Goal: Information Seeking & Learning: Learn about a topic

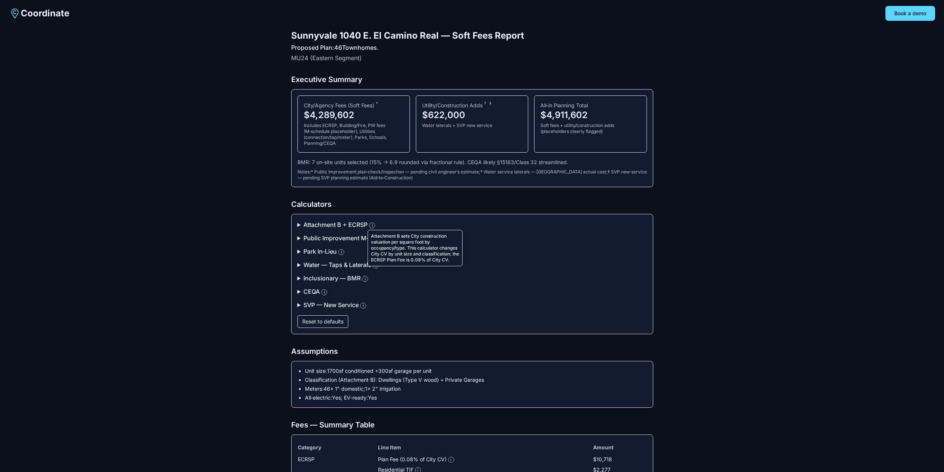
click at [375, 226] on button "i" at bounding box center [372, 225] width 6 height 6
click at [299, 225] on summary "Attachment B + ECRSP i" at bounding box center [473, 224] width 350 height 9
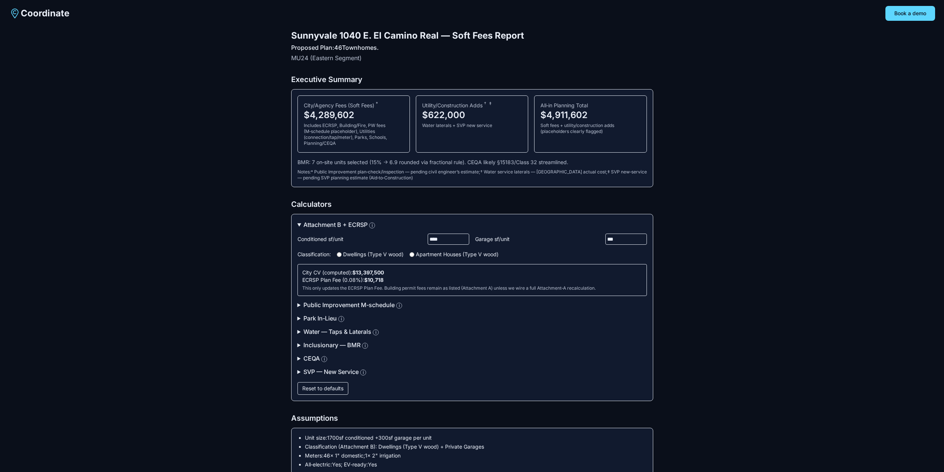
click at [298, 304] on summary "Public Improvement M‑schedule i" at bounding box center [473, 304] width 350 height 9
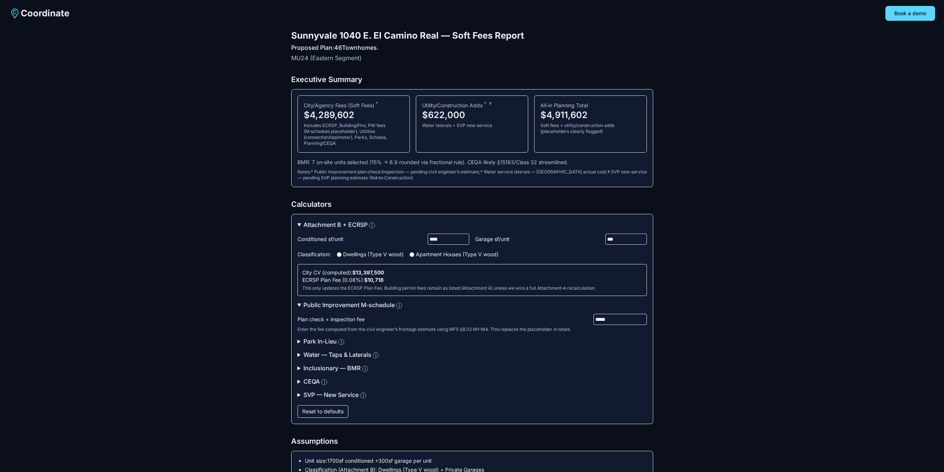
click at [301, 380] on summary "CEQA i" at bounding box center [473, 381] width 350 height 9
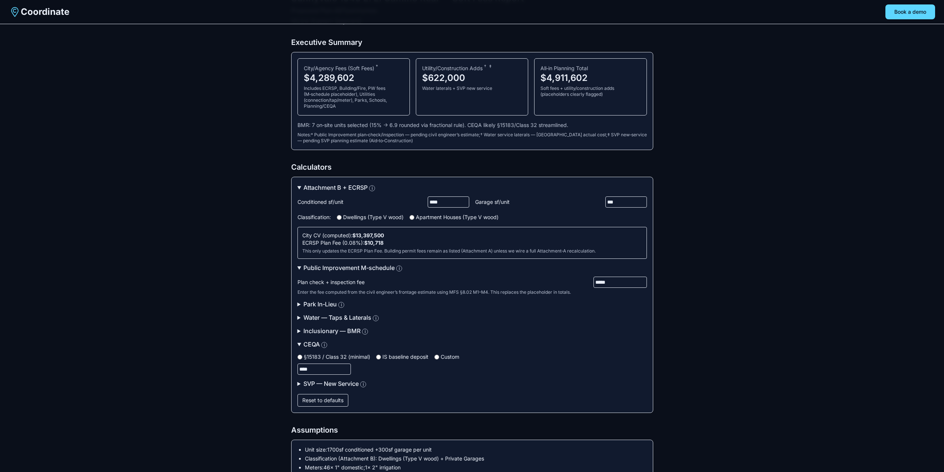
scroll to position [74, 0]
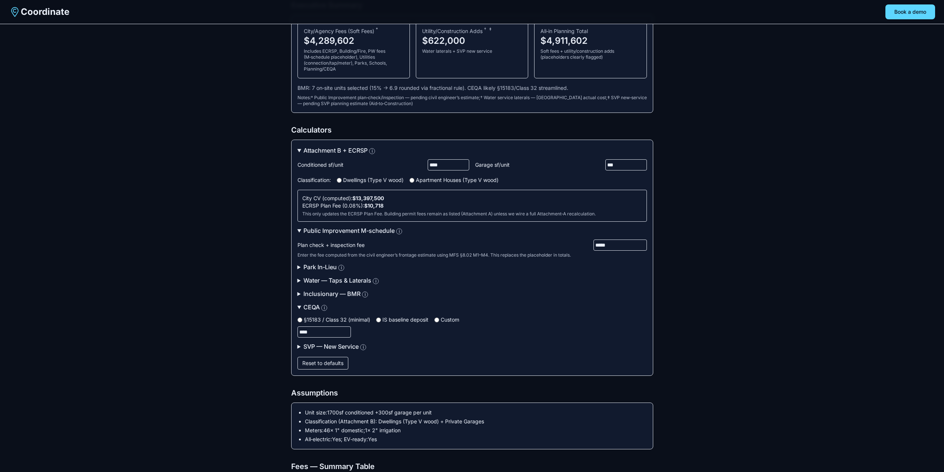
click at [296, 345] on div "Attachment B + ECRSP i Conditioned sf/unit **** Garage sf/unit *** Classificati…" at bounding box center [472, 258] width 362 height 236
click at [299, 346] on summary "SVP — New Service i" at bounding box center [473, 346] width 350 height 9
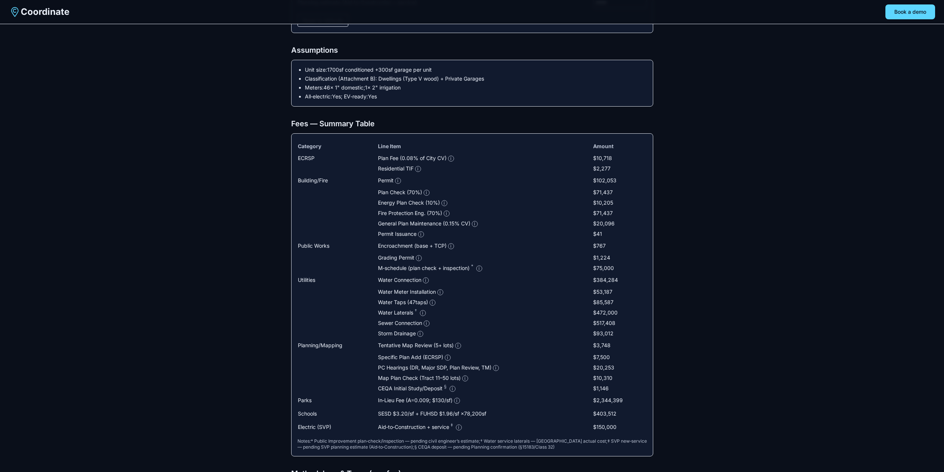
scroll to position [445, 0]
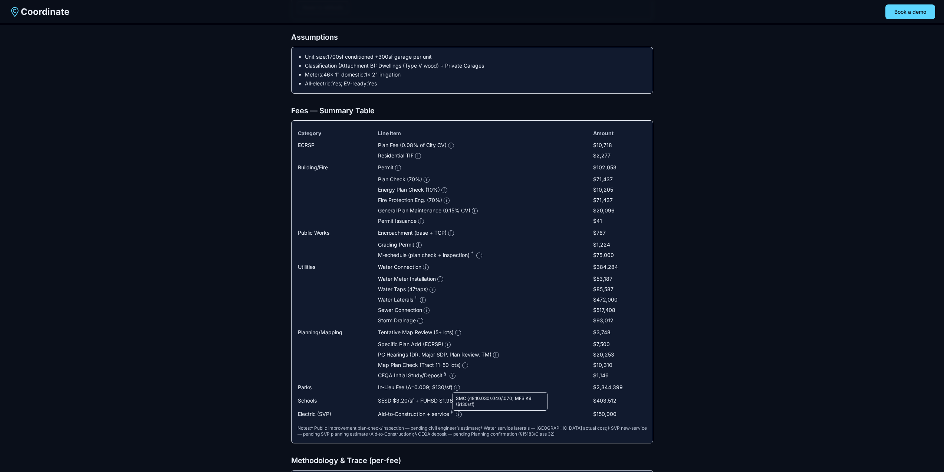
click at [460, 387] on button "i" at bounding box center [457, 387] width 6 height 6
click at [459, 415] on button "i" at bounding box center [459, 414] width 6 height 6
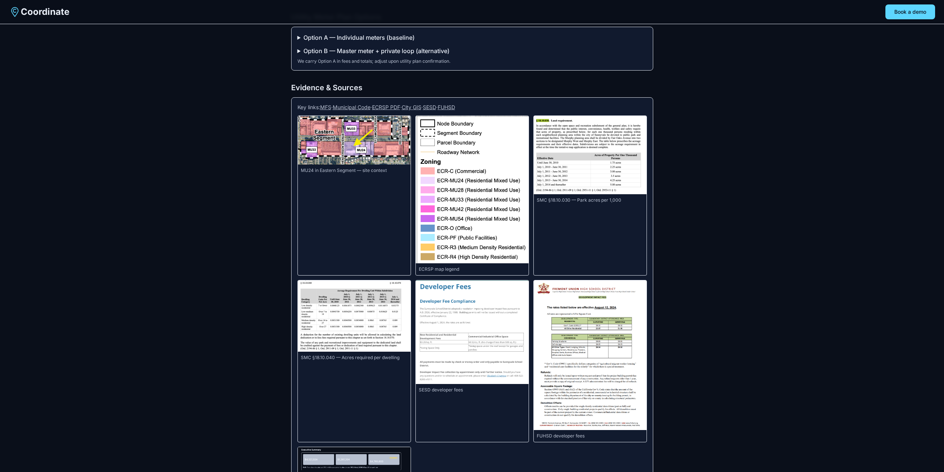
scroll to position [1093, 0]
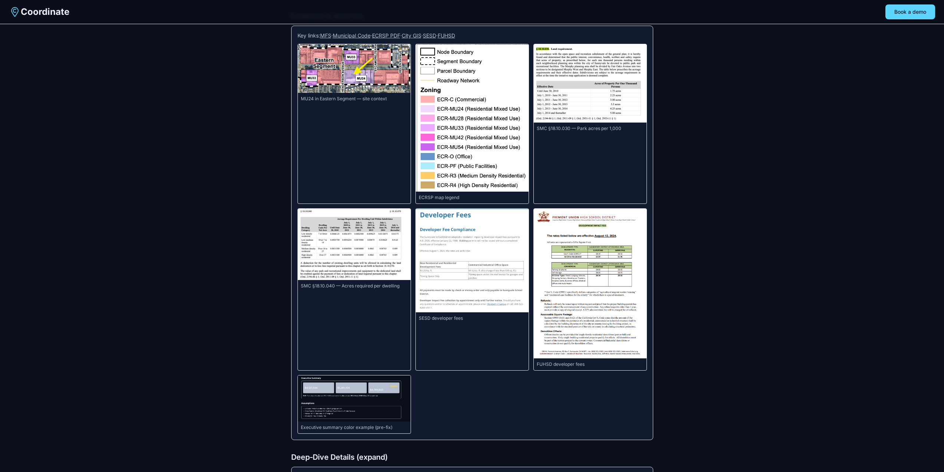
click at [573, 267] on img at bounding box center [590, 284] width 113 height 150
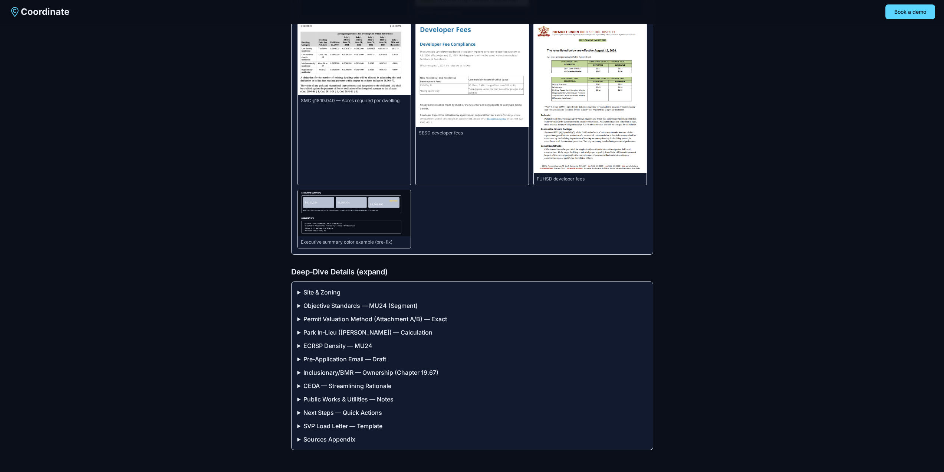
scroll to position [1279, 0]
click at [299, 430] on summary "SVP Load Letter — Template" at bounding box center [473, 425] width 350 height 9
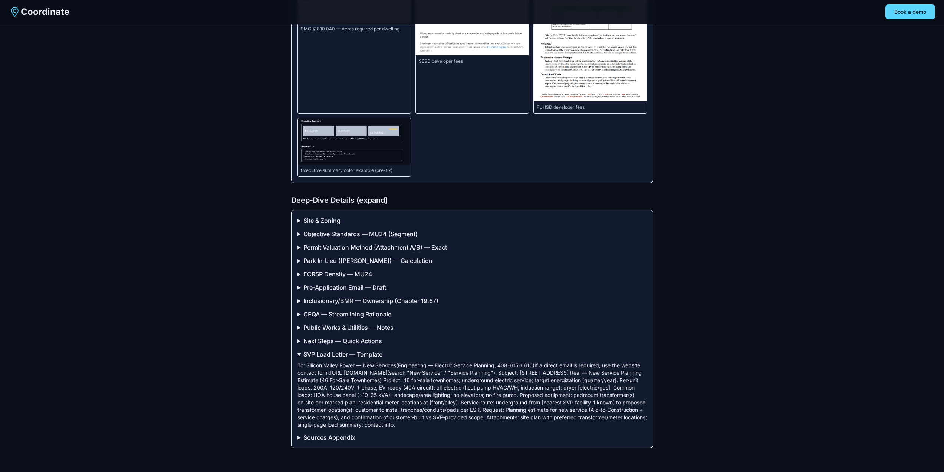
scroll to position [1357, 0]
click at [361, 313] on summary "CEQA — Streamlining Rationale" at bounding box center [473, 314] width 350 height 9
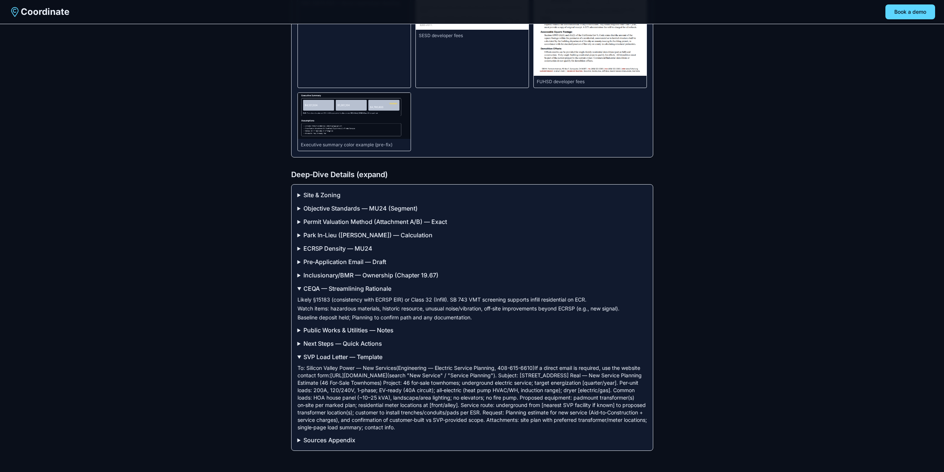
scroll to position [1385, 0]
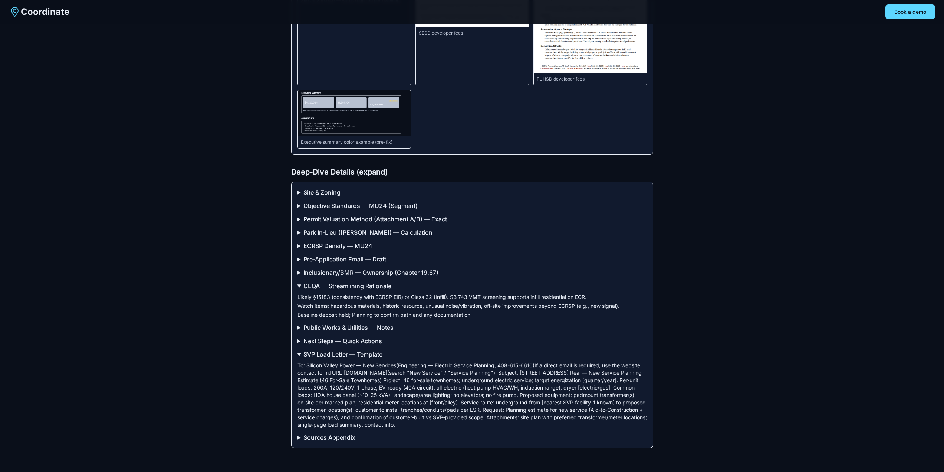
click at [369, 325] on summary "Public Works & Utilities — Notes" at bounding box center [473, 327] width 350 height 9
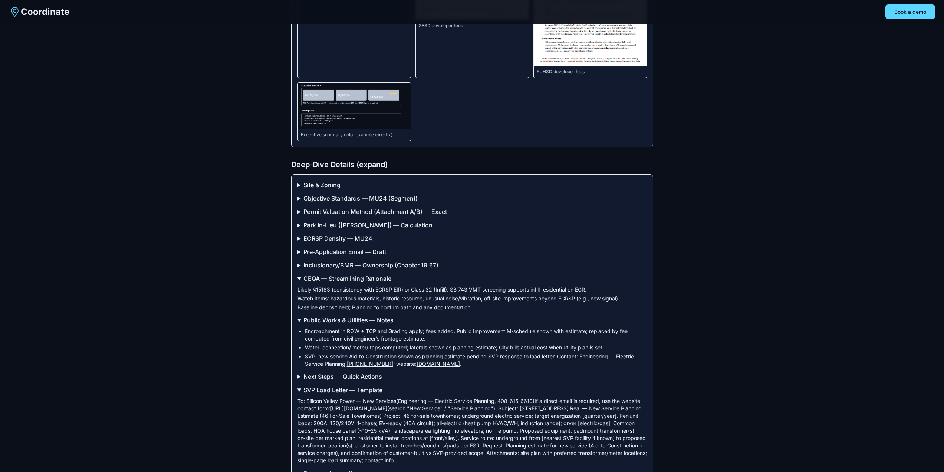
click at [366, 381] on summary "Next Steps — Quick Actions" at bounding box center [473, 376] width 350 height 9
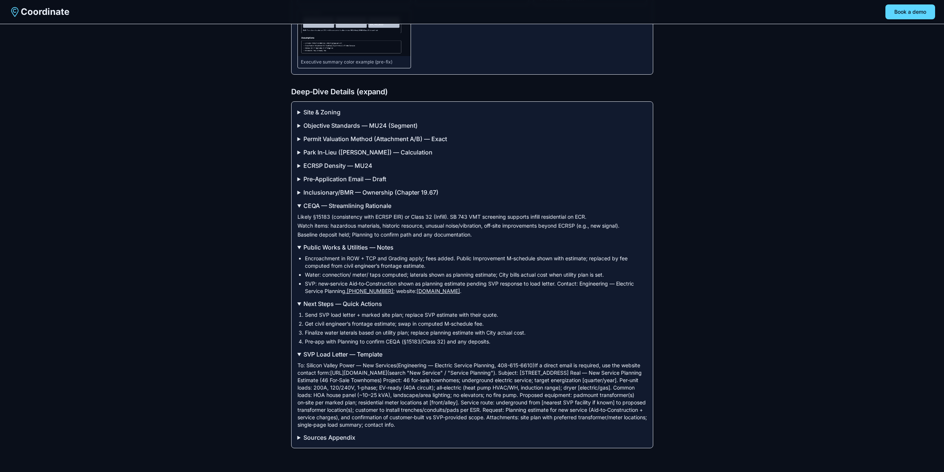
scroll to position [1466, 0]
click at [320, 439] on summary "Sources Appendix" at bounding box center [473, 437] width 350 height 9
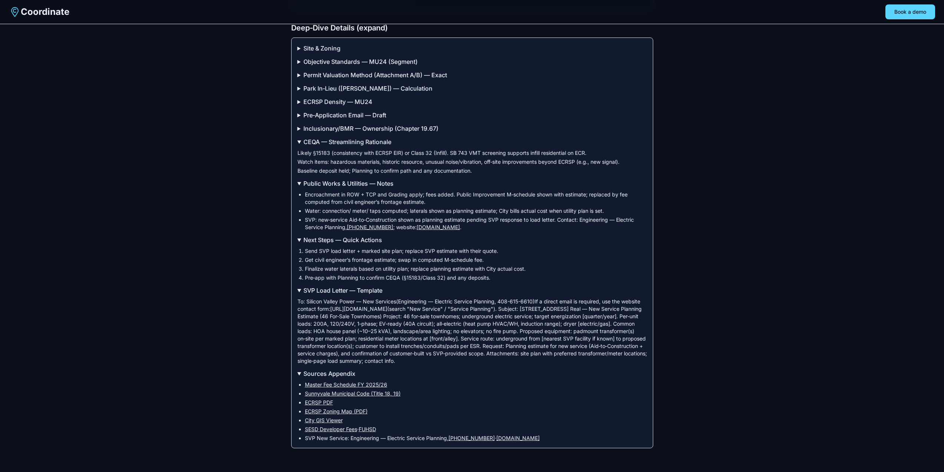
scroll to position [1529, 0]
click at [334, 428] on link "SESD Developer Fees" at bounding box center [331, 429] width 52 height 6
click at [317, 402] on link "ECRSP PDF" at bounding box center [319, 402] width 28 height 6
click at [371, 428] on link "FUHSD" at bounding box center [367, 429] width 17 height 6
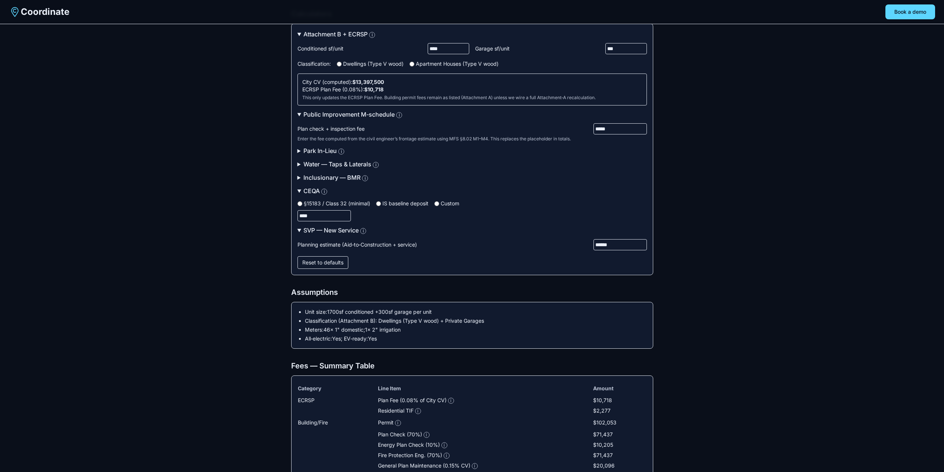
scroll to position [148, 0]
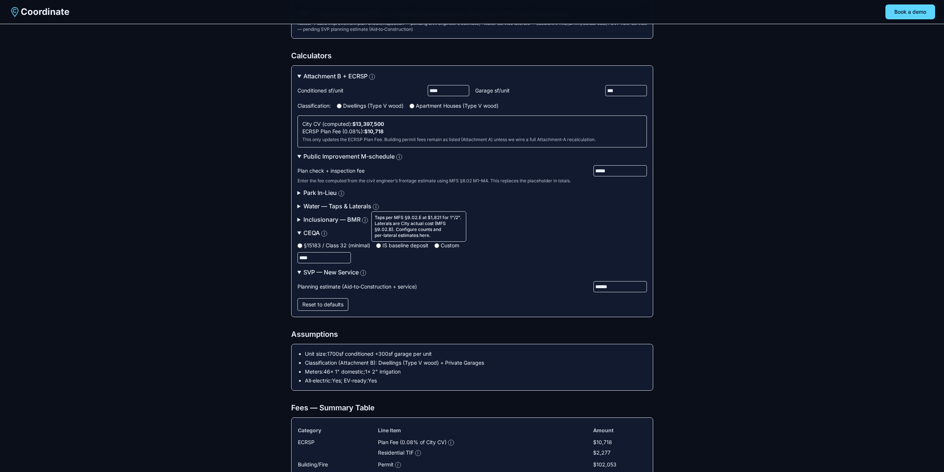
click at [379, 208] on button "i" at bounding box center [376, 207] width 6 height 6
click at [383, 206] on summary "Water — Taps & Laterals i" at bounding box center [473, 206] width 350 height 9
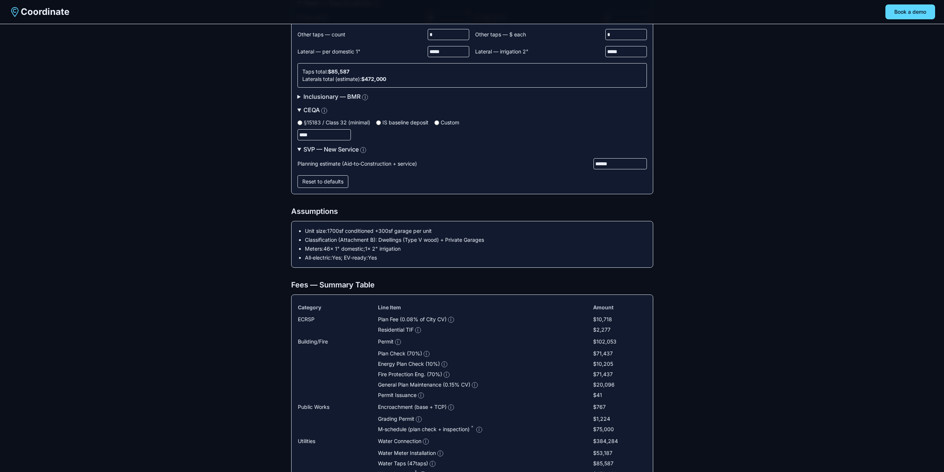
scroll to position [371, 0]
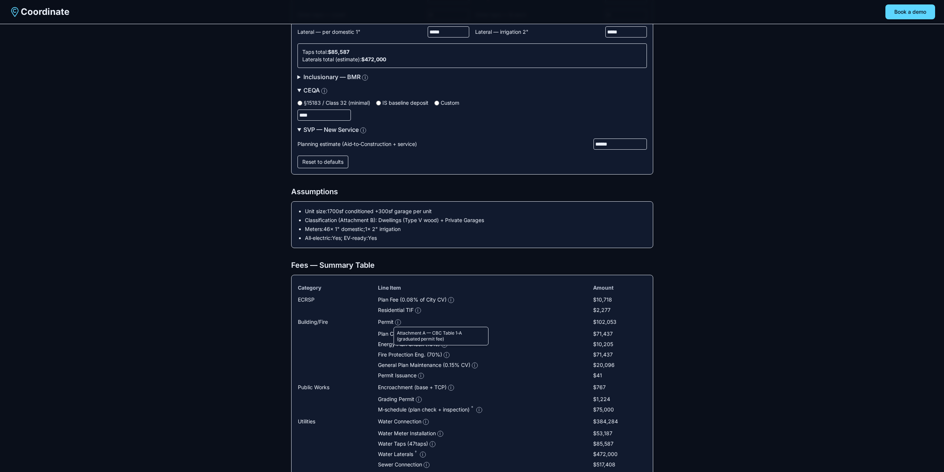
click at [400, 320] on button "i" at bounding box center [398, 322] width 6 height 6
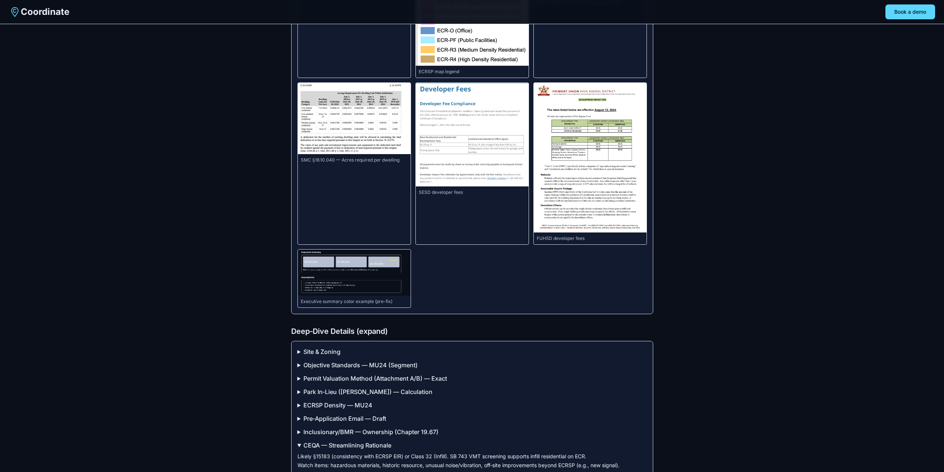
scroll to position [1336, 0]
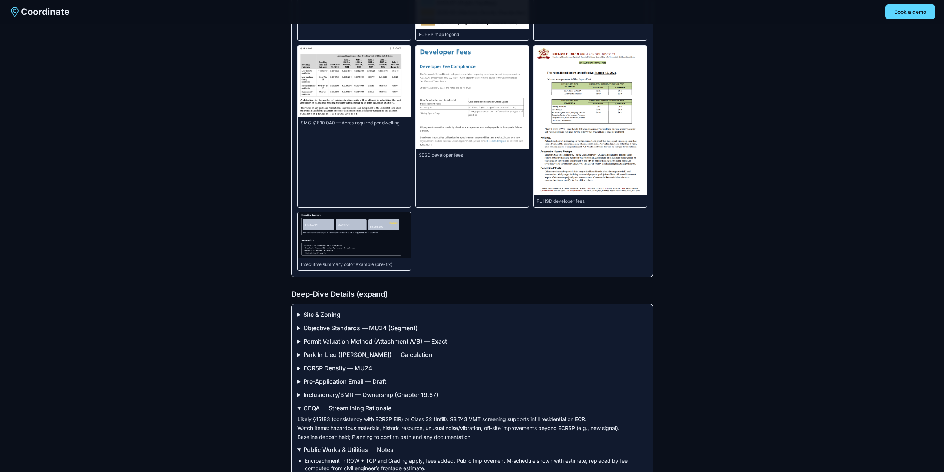
drag, startPoint x: 330, startPoint y: 321, endPoint x: 334, endPoint y: 321, distance: 3.7
click at [332, 319] on summary "Site & Zoning" at bounding box center [473, 314] width 350 height 9
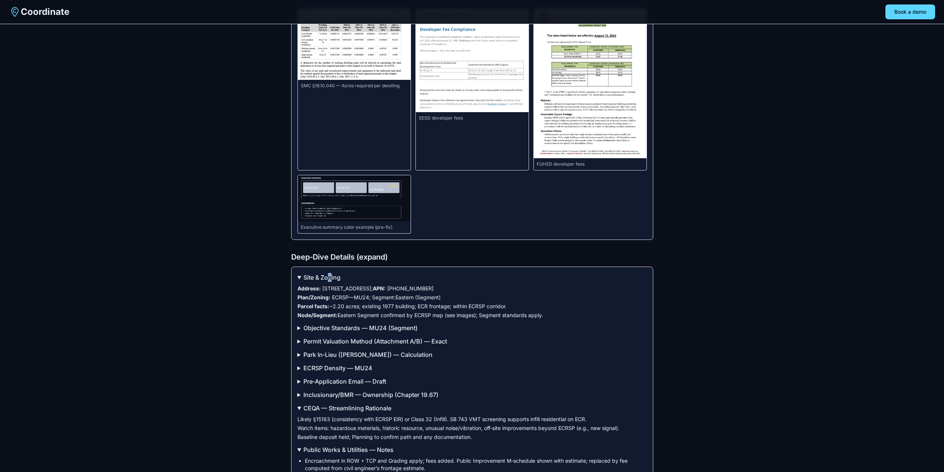
scroll to position [1410, 0]
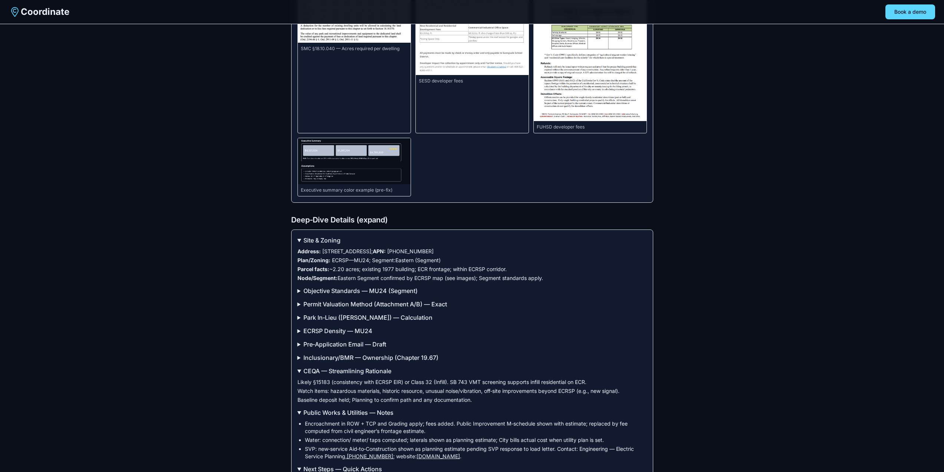
click at [341, 295] on summary "Objective Standards — MU24 (Segment)" at bounding box center [473, 290] width 350 height 9
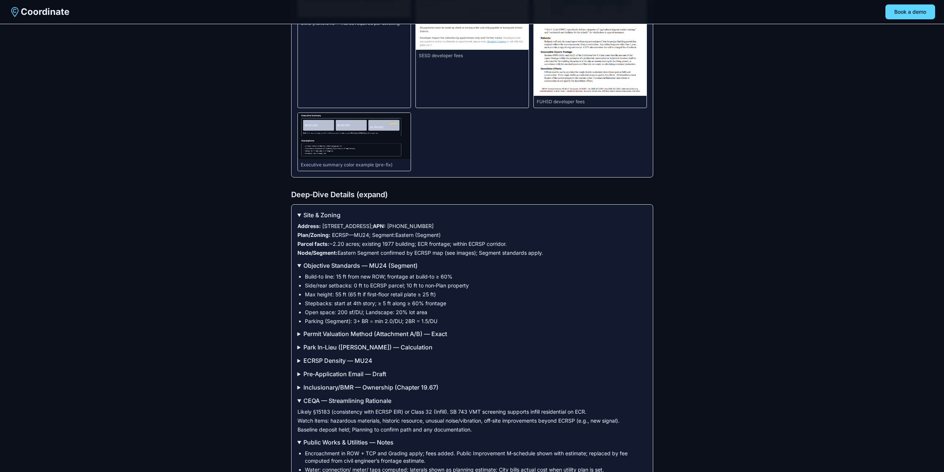
scroll to position [1447, 0]
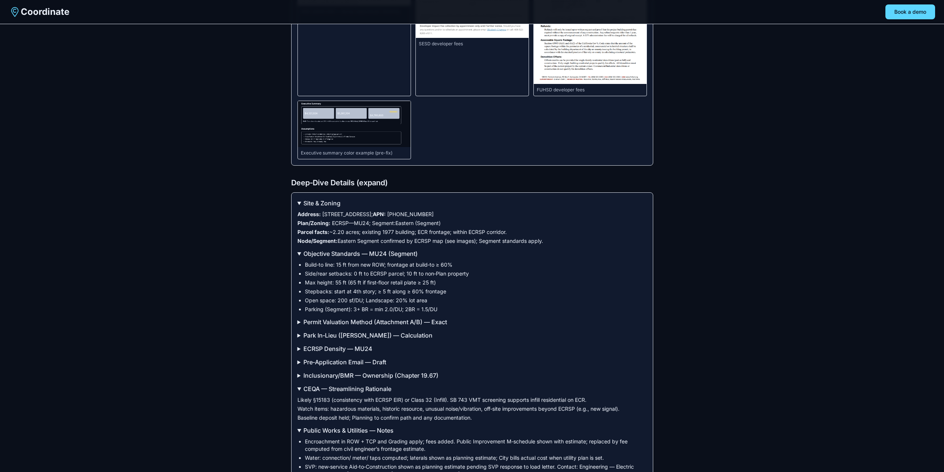
click at [356, 326] on summary "Permit Valuation Method (Attachment A/B) — Exact" at bounding box center [473, 321] width 350 height 9
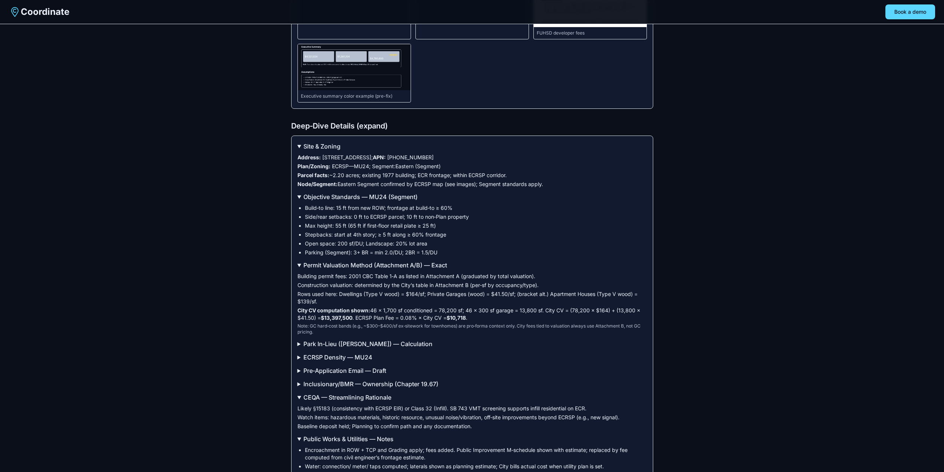
scroll to position [1522, 0]
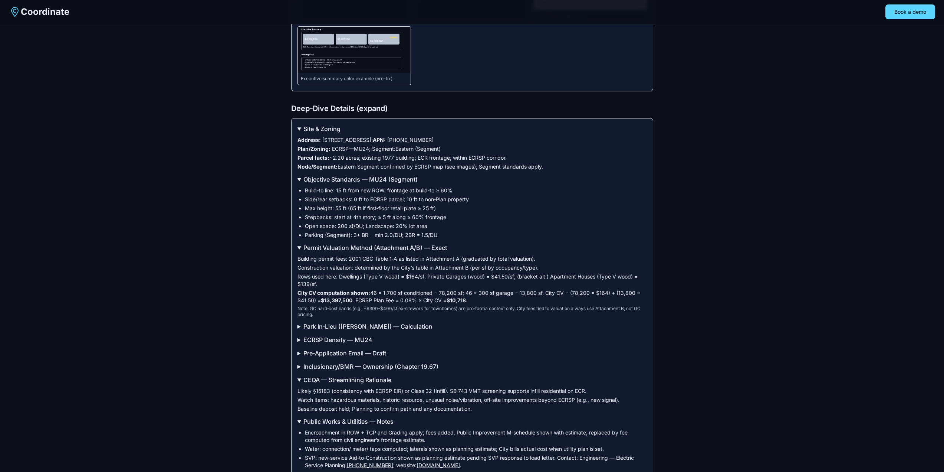
click at [349, 331] on summary "Park In‑Lieu ([PERSON_NAME]) — Calculation" at bounding box center [473, 326] width 350 height 9
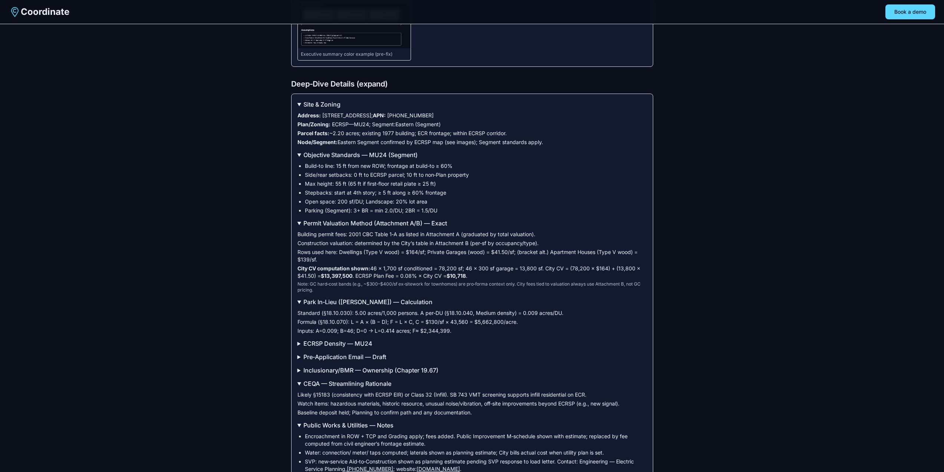
scroll to position [1559, 0]
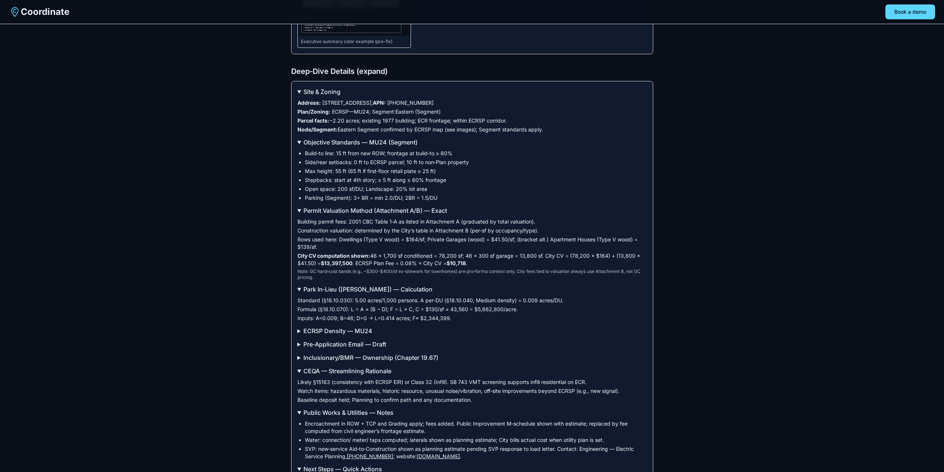
click at [321, 335] on summary "ECRSP Density — MU24" at bounding box center [473, 330] width 350 height 9
